Goal: Find specific page/section: Locate a particular part of the current website

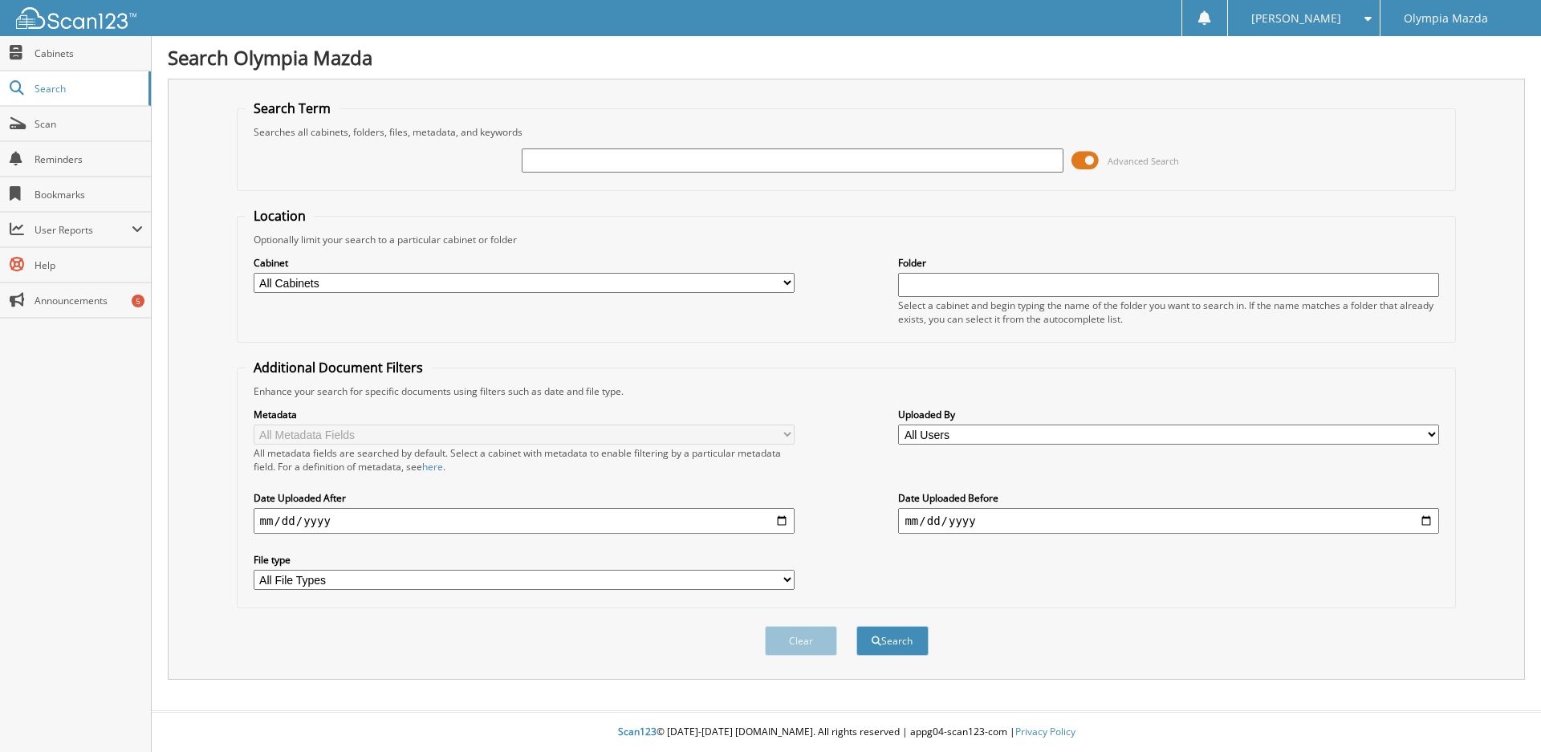
click at [664, 153] on input "text" at bounding box center [792, 161] width 541 height 24
type input "54338"
click at [857, 626] on button "Search" at bounding box center [893, 641] width 72 height 30
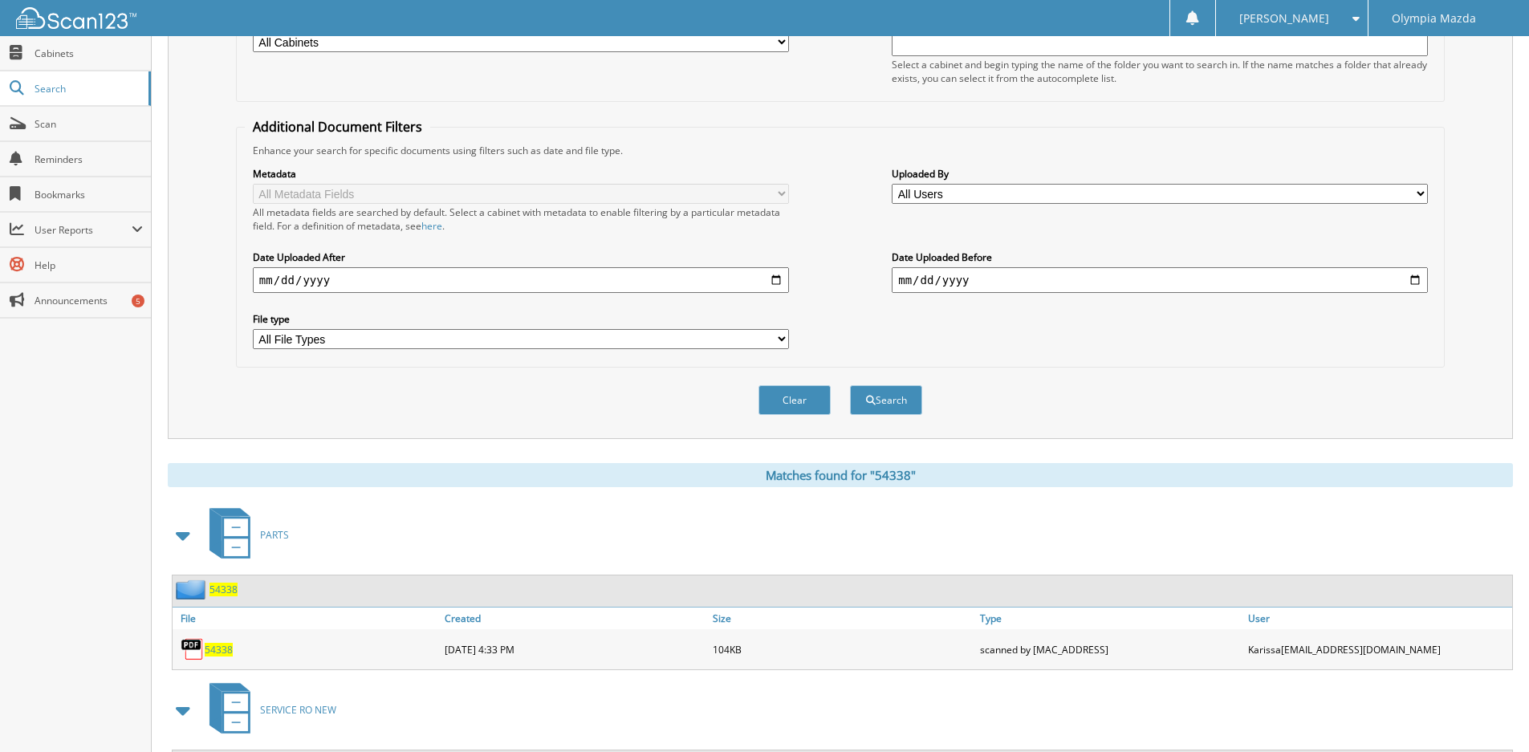
scroll to position [320, 0]
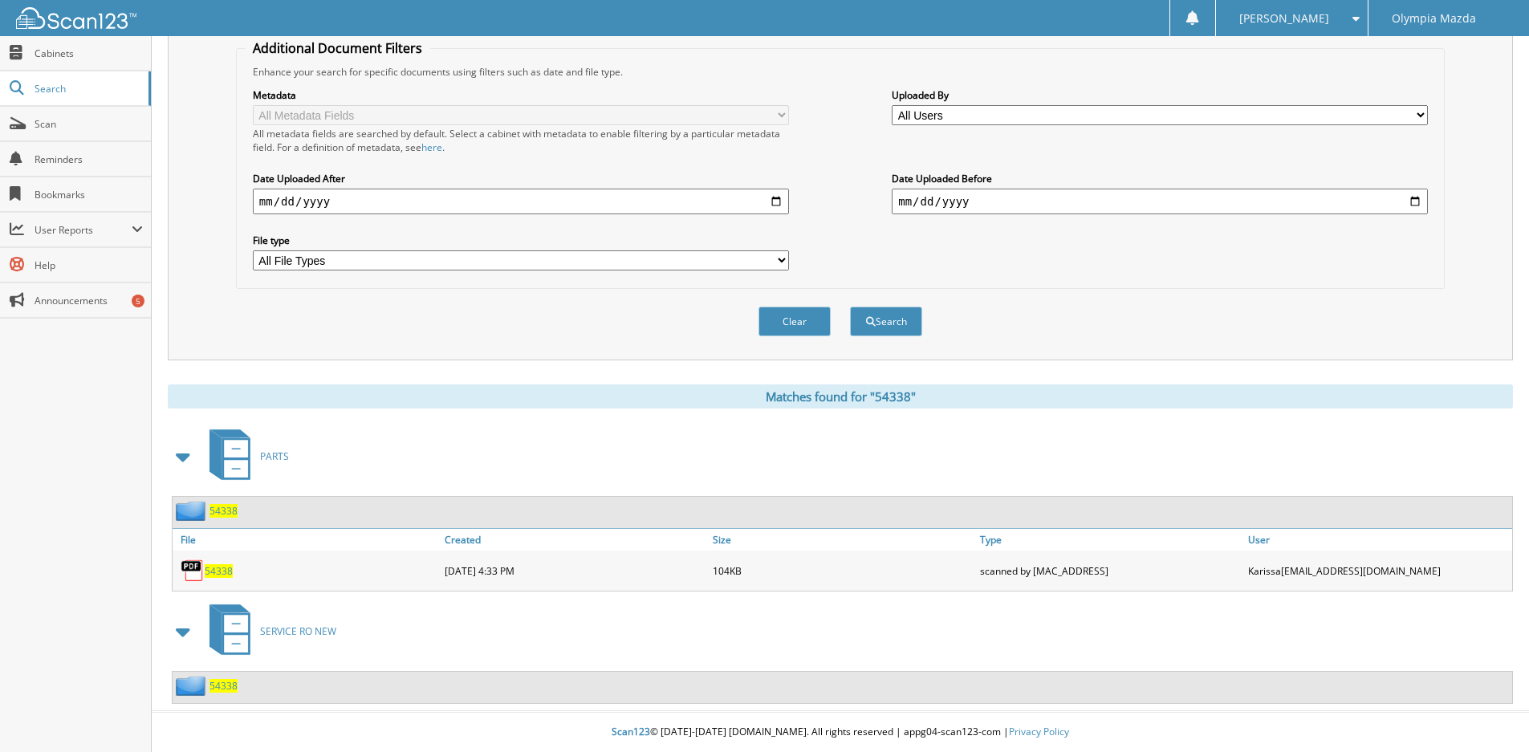
click at [230, 682] on span "54338" at bounding box center [224, 686] width 28 height 14
